Goal: Ask a question

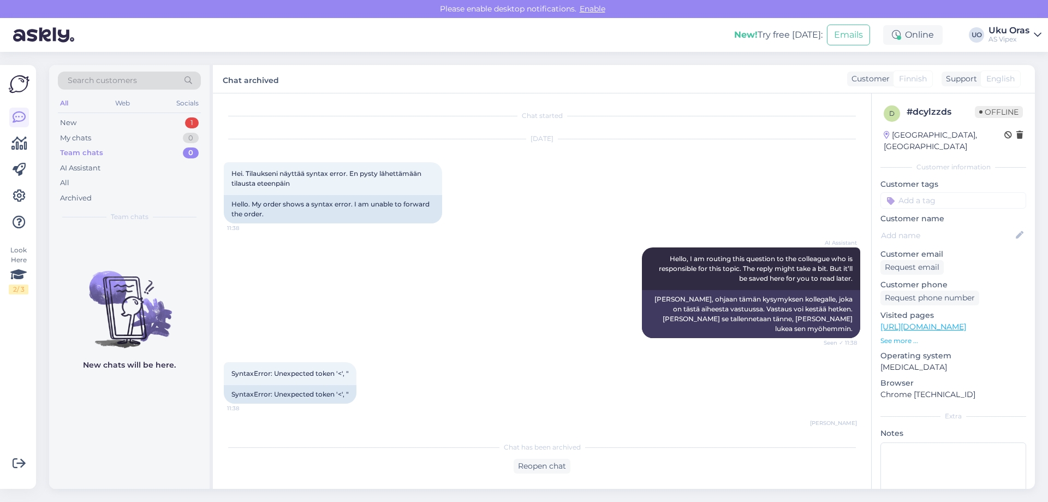
click at [116, 118] on div "New 1" at bounding box center [129, 122] width 143 height 15
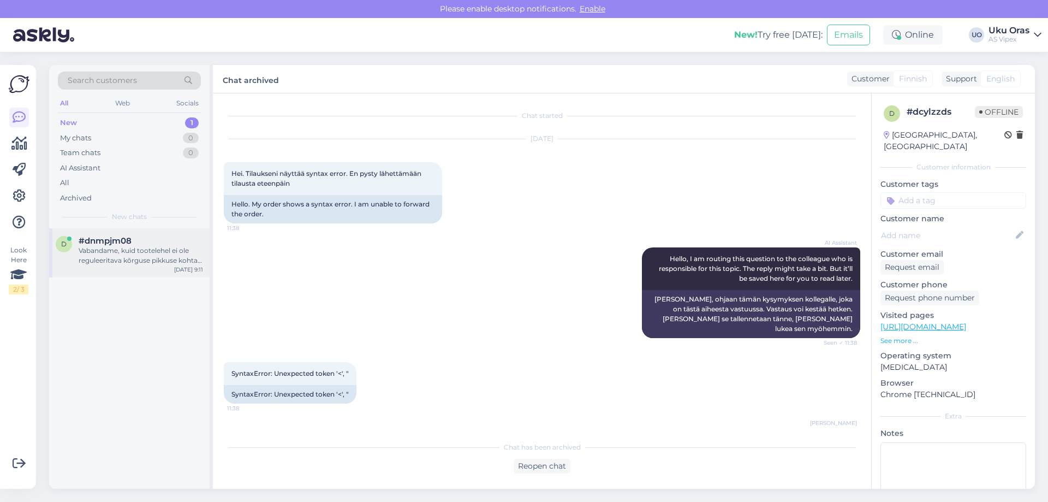
click at [118, 253] on div "Vabandame, kuid tootelehel ei ole reguleeritava kõrguse pikkuse kohta infot. Ed…" at bounding box center [141, 256] width 124 height 20
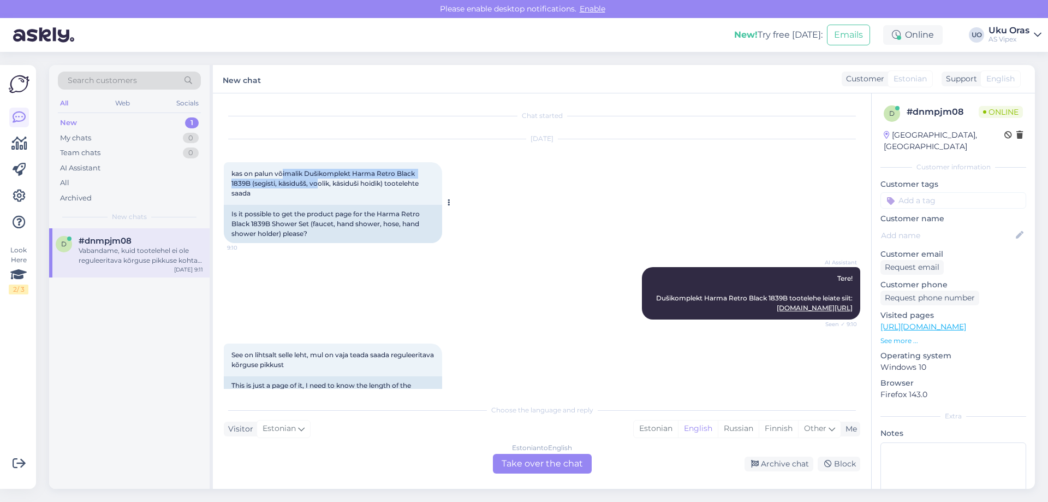
drag, startPoint x: 282, startPoint y: 168, endPoint x: 315, endPoint y: 182, distance: 36.4
click at [315, 182] on div "kas on palun võimalik Dušikomplekt Harma Retro Black 1839B (segisti, käsidušš, …" at bounding box center [333, 183] width 218 height 43
click at [315, 182] on span "kas on palun võimalik Dušikomplekt Harma Retro Black 1839B (segisti, käsidušš, …" at bounding box center [325, 183] width 189 height 28
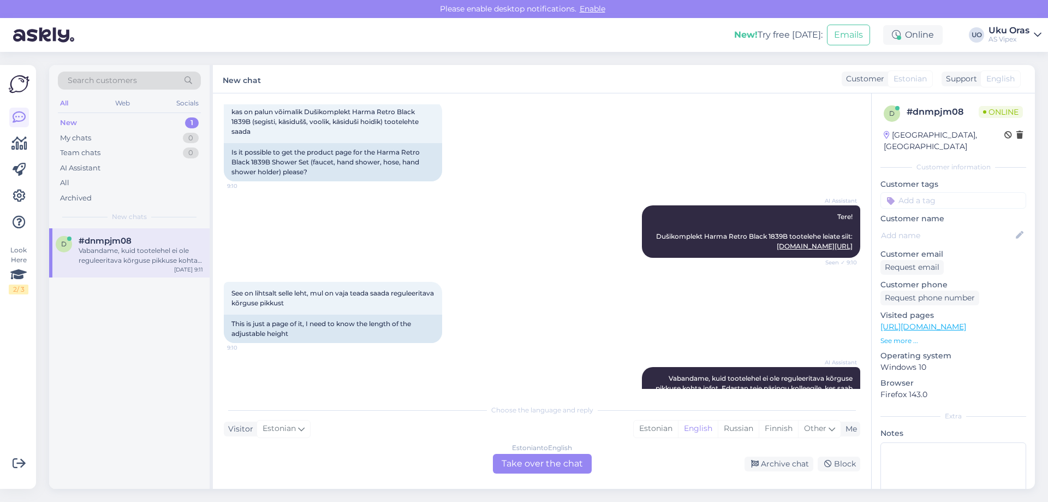
scroll to position [104, 0]
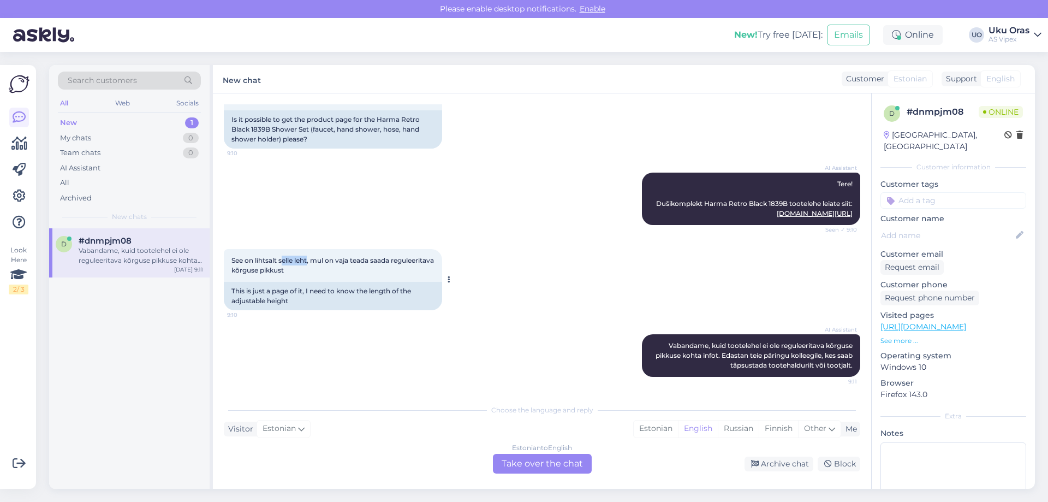
drag, startPoint x: 283, startPoint y: 259, endPoint x: 309, endPoint y: 259, distance: 26.2
click at [309, 259] on span "See on lihtsalt selle leht, mul on vaja teada saada reguleeritava kõrguse pikku…" at bounding box center [333, 265] width 204 height 18
click at [309, 265] on div "See on lihtsalt selle leht, mul on vaja teada saada reguleeritava kõrguse pikku…" at bounding box center [333, 265] width 218 height 33
click at [777, 209] on link "[DOMAIN_NAME][URL]" at bounding box center [815, 213] width 76 height 8
drag, startPoint x: 747, startPoint y: 347, endPoint x: 800, endPoint y: 354, distance: 52.8
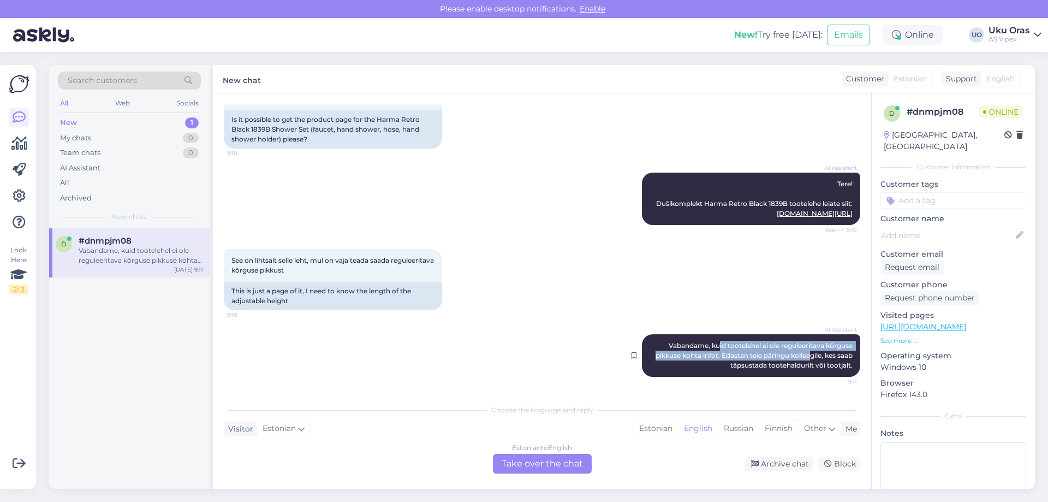
click at [800, 354] on span "Vabandame, kuid tootelehel ei ole reguleeritava kõrguse pikkuse kohta infot. Ed…" at bounding box center [755, 355] width 199 height 28
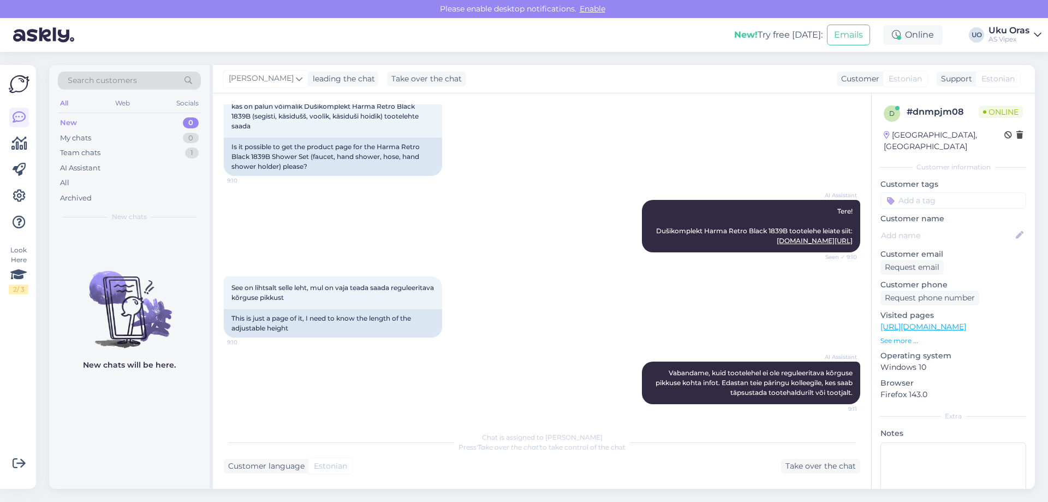
scroll to position [77, 0]
click at [481, 188] on div "AI Assistant Tere! Dušikomplekt Harma Retro Black 1839B tootelehe leiate siit: …" at bounding box center [542, 226] width 636 height 76
click at [108, 124] on div "New 0" at bounding box center [129, 122] width 143 height 15
